Goal: Task Accomplishment & Management: Use online tool/utility

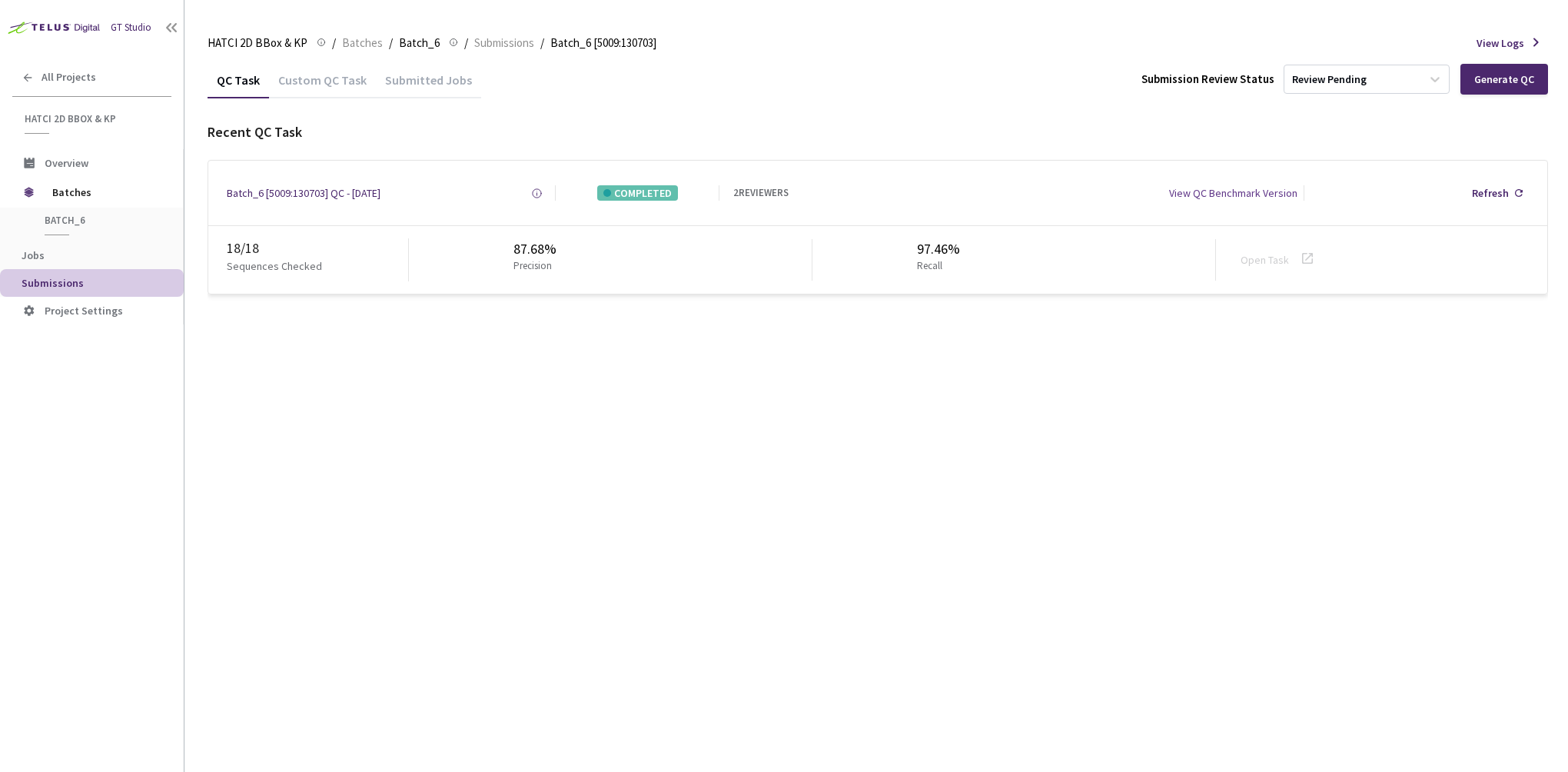
click at [1282, 262] on link "Open Task" at bounding box center [1265, 259] width 48 height 13
click at [1270, 264] on link "Open Task" at bounding box center [1265, 259] width 48 height 13
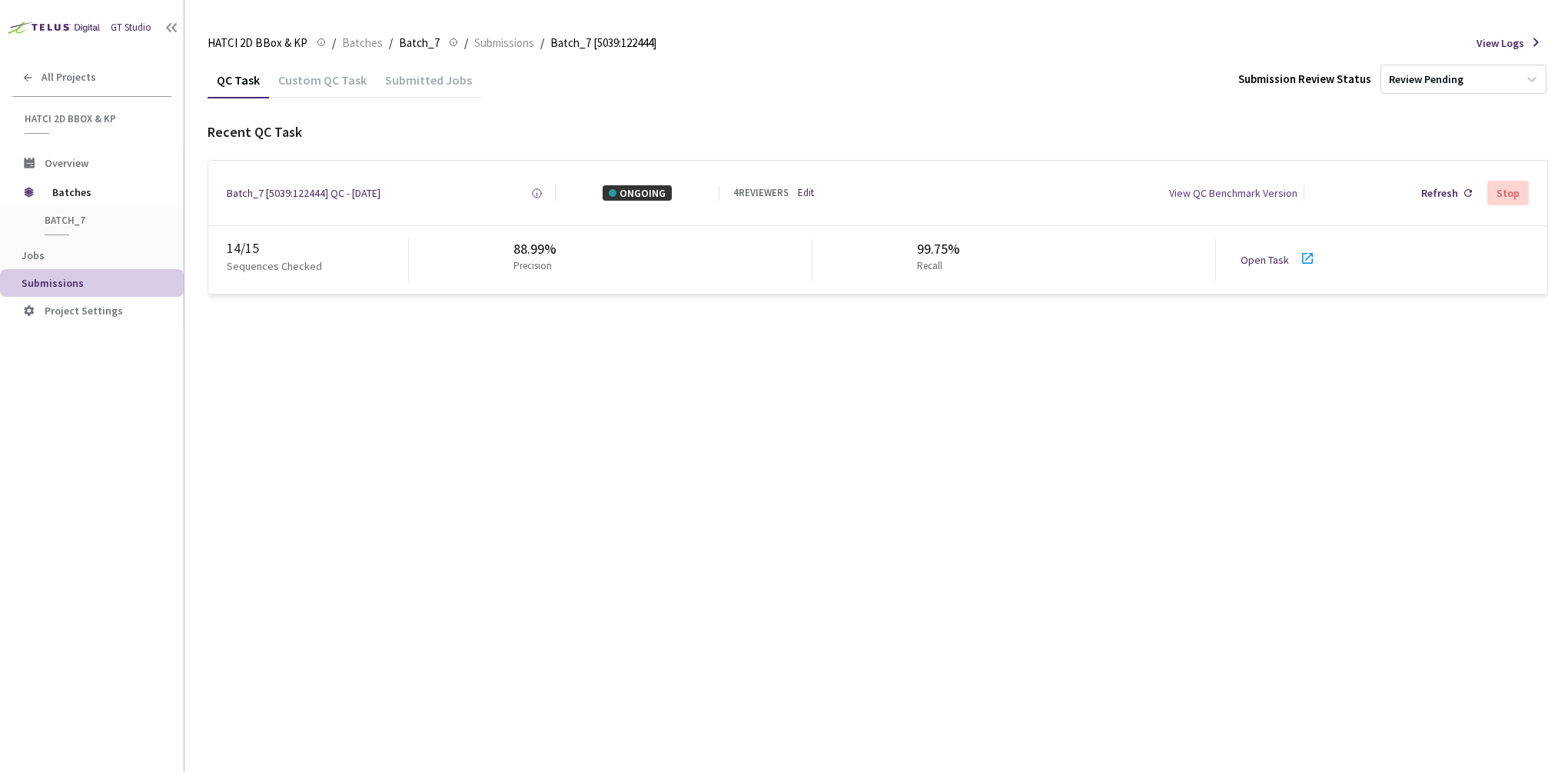
click at [1282, 264] on link "Open Task" at bounding box center [1265, 259] width 48 height 13
